Goal: Transaction & Acquisition: Download file/media

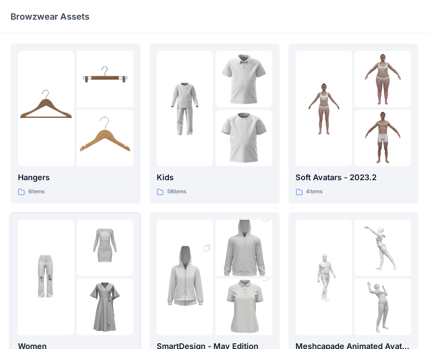
click at [100, 253] on img at bounding box center [105, 248] width 56 height 56
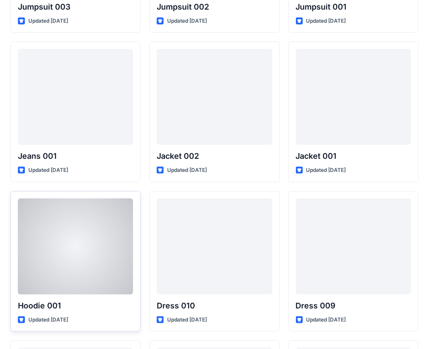
scroll to position [5235, 0]
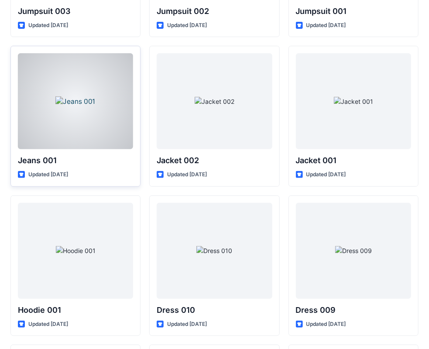
click at [109, 96] on div at bounding box center [75, 101] width 115 height 96
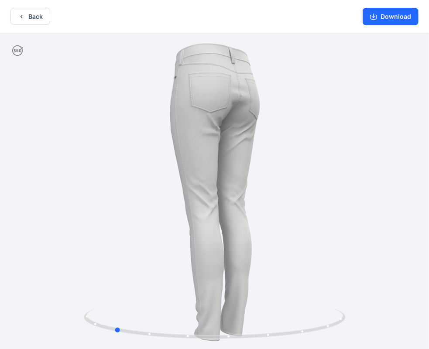
drag, startPoint x: 232, startPoint y: 134, endPoint x: 138, endPoint y: 172, distance: 101.9
click at [138, 172] on div at bounding box center [214, 192] width 429 height 318
drag, startPoint x: 180, startPoint y: 159, endPoint x: 314, endPoint y: 157, distance: 134.1
click at [314, 157] on div at bounding box center [214, 192] width 429 height 318
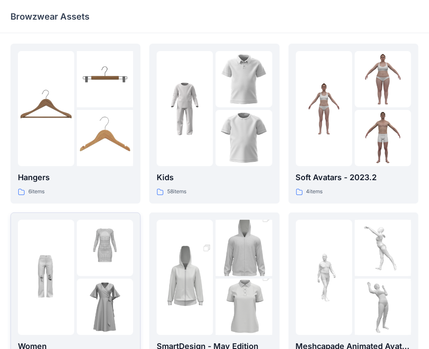
click at [48, 259] on img at bounding box center [46, 277] width 56 height 56
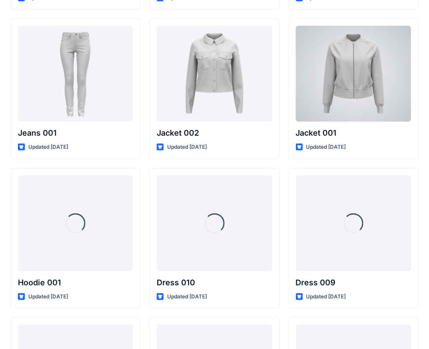
scroll to position [5278, 0]
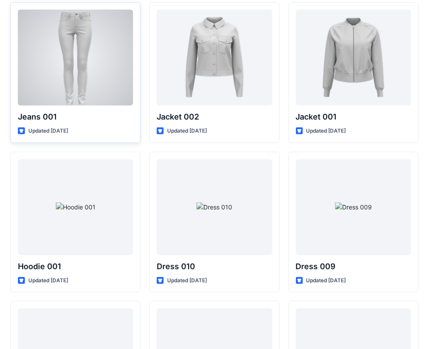
click at [104, 45] on div at bounding box center [75, 58] width 115 height 96
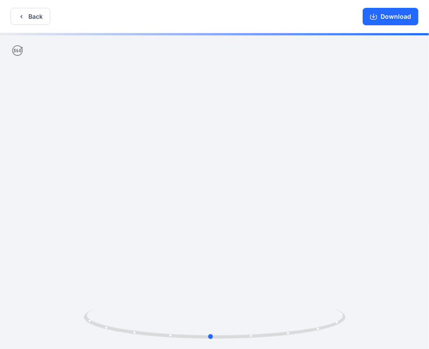
drag, startPoint x: 272, startPoint y: 164, endPoint x: 257, endPoint y: 167, distance: 15.2
click at [257, 167] on div at bounding box center [214, 192] width 429 height 318
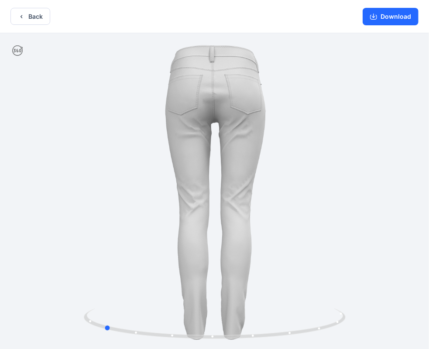
drag, startPoint x: 257, startPoint y: 167, endPoint x: 157, endPoint y: 162, distance: 99.7
click at [155, 165] on div at bounding box center [214, 192] width 429 height 318
click at [385, 19] on button "Download" at bounding box center [391, 16] width 56 height 17
